Goal: Task Accomplishment & Management: Use online tool/utility

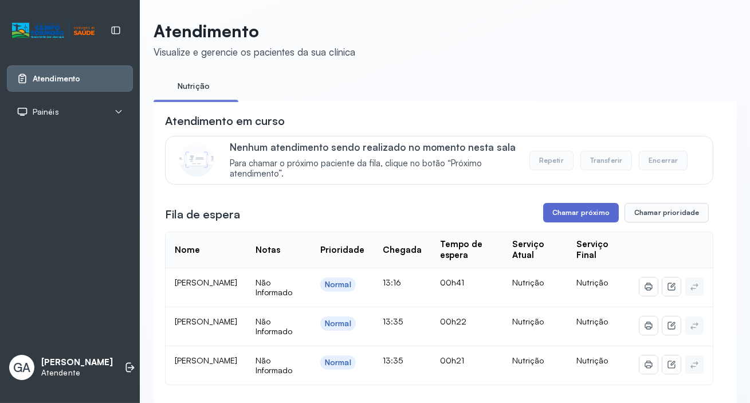
click at [572, 210] on button "Chamar próximo" at bounding box center [581, 212] width 76 height 19
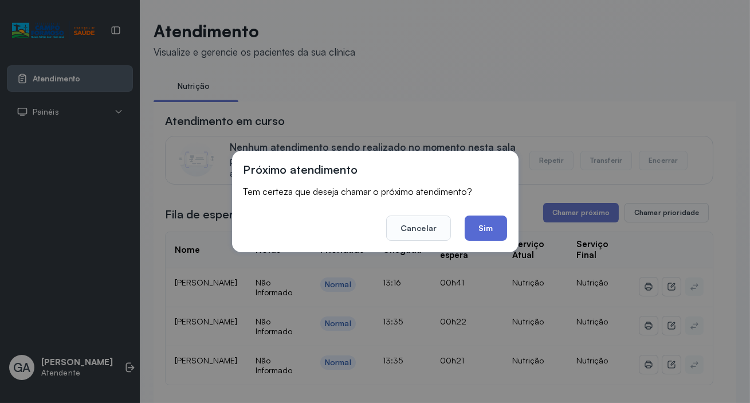
click at [492, 236] on button "Sim" at bounding box center [485, 227] width 42 height 25
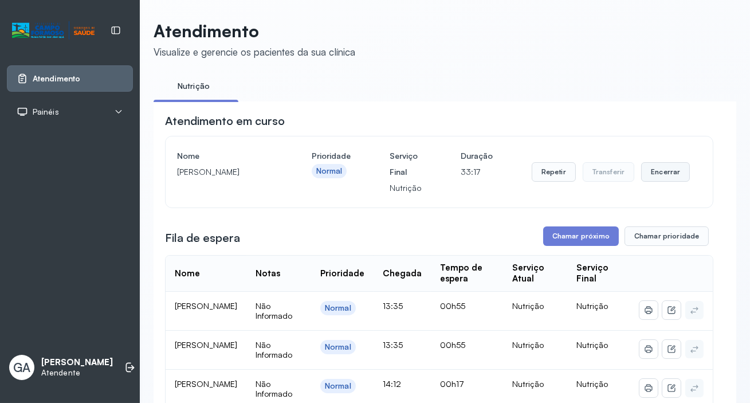
click at [666, 174] on button "Encerrar" at bounding box center [665, 171] width 49 height 19
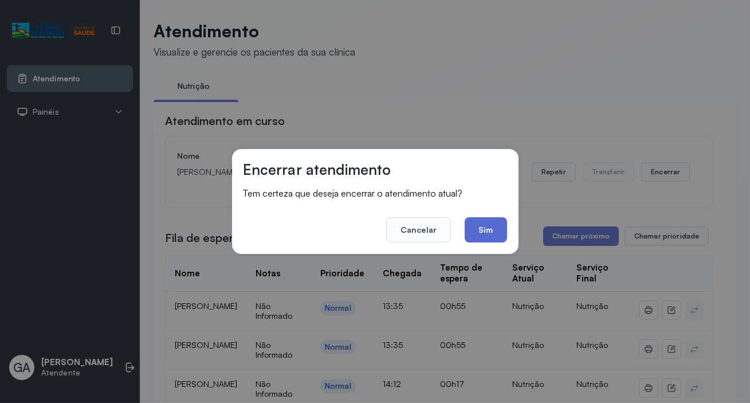
click at [492, 230] on button "Sim" at bounding box center [485, 229] width 42 height 25
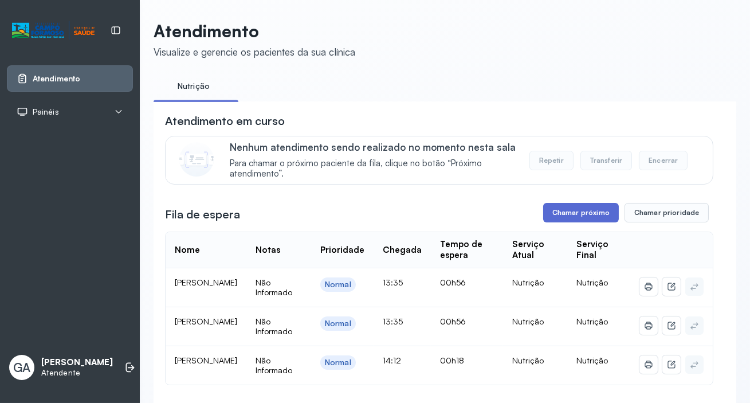
click at [581, 222] on button "Chamar próximo" at bounding box center [581, 212] width 76 height 19
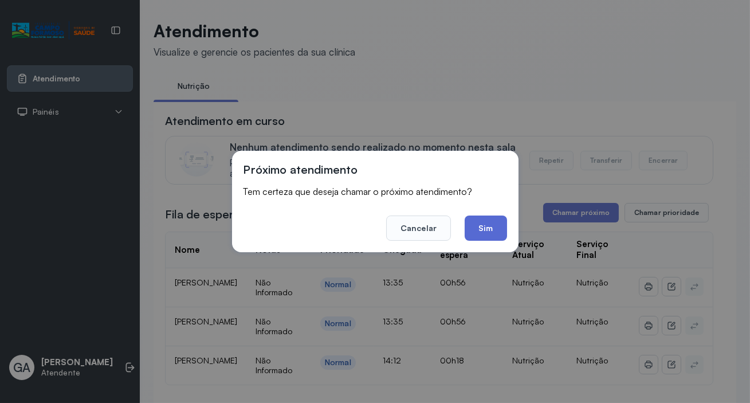
click at [492, 231] on button "Sim" at bounding box center [485, 227] width 42 height 25
